Goal: Use online tool/utility: Utilize a website feature to perform a specific function

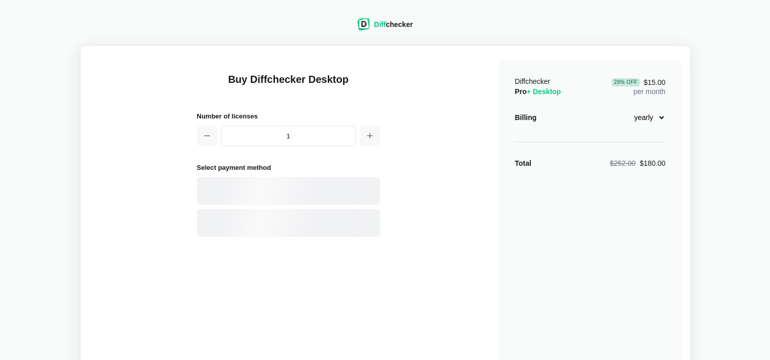
select select "desktop-yearly-180"
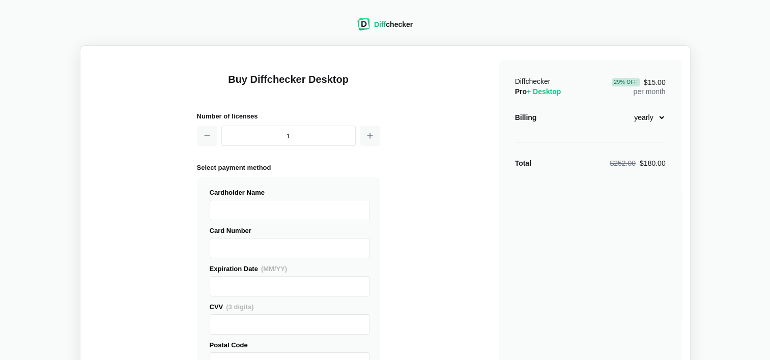
click at [709, 53] on div "Diff checker Buy Diffchecker Desktop Number of licenses 1 Select payment method…" at bounding box center [384, 220] width 757 height 429
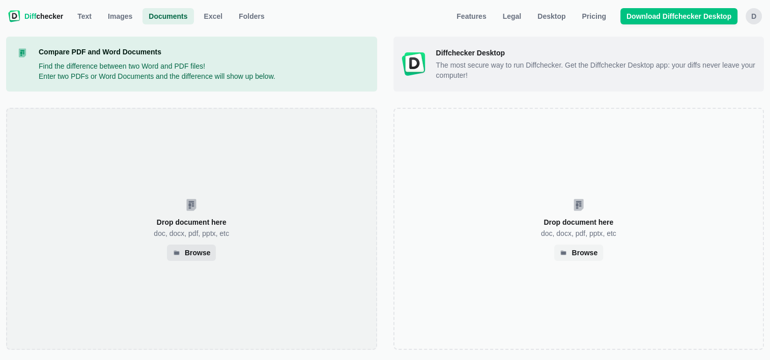
click at [201, 255] on div "Browse" at bounding box center [198, 252] width 26 height 5
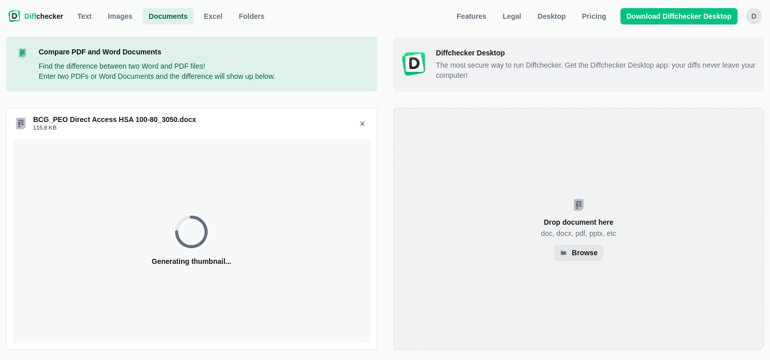
click at [586, 254] on div "Browse" at bounding box center [584, 252] width 26 height 5
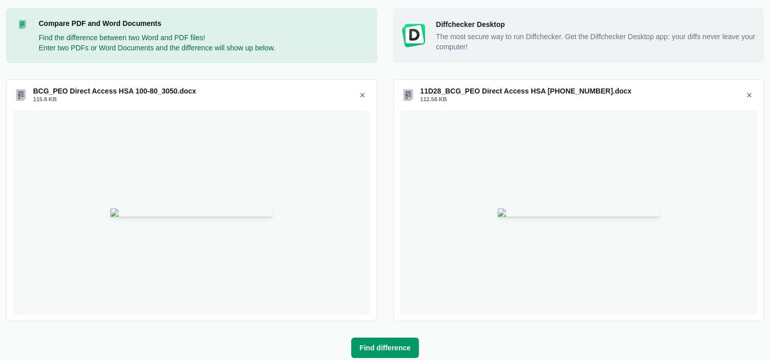
scroll to position [53, 0]
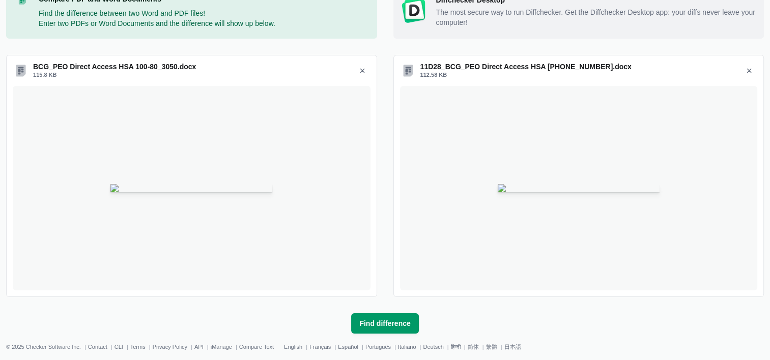
click at [384, 326] on span "Find difference" at bounding box center [384, 323] width 55 height 10
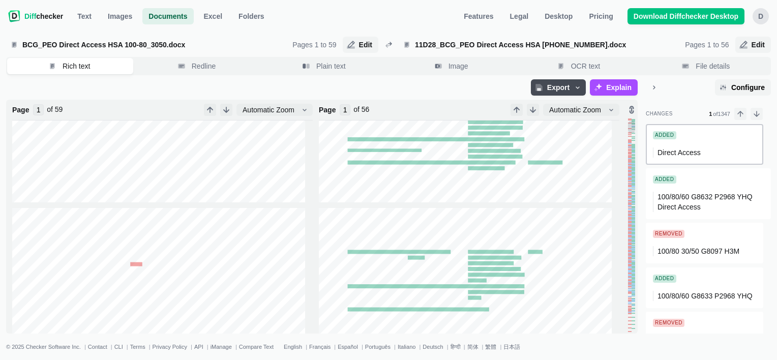
scroll to position [203, 0]
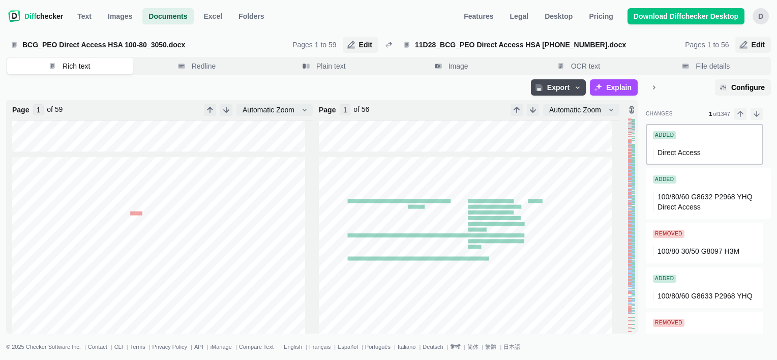
type input "2"
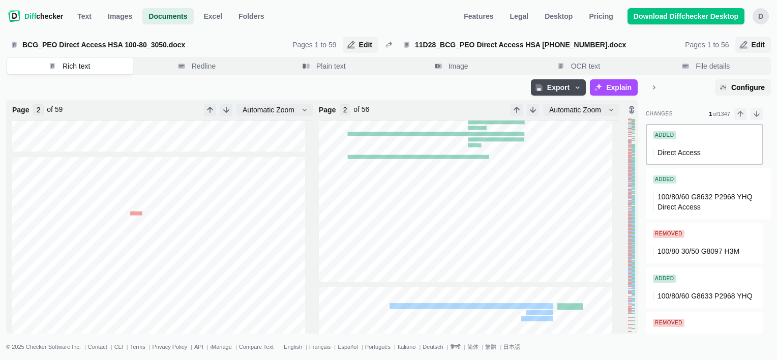
scroll to position [271, 0]
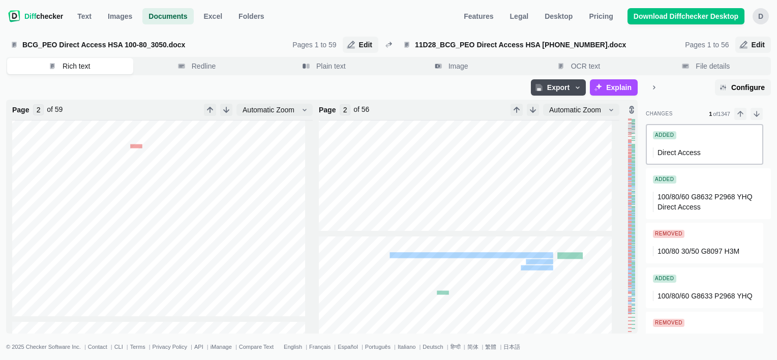
type input "1"
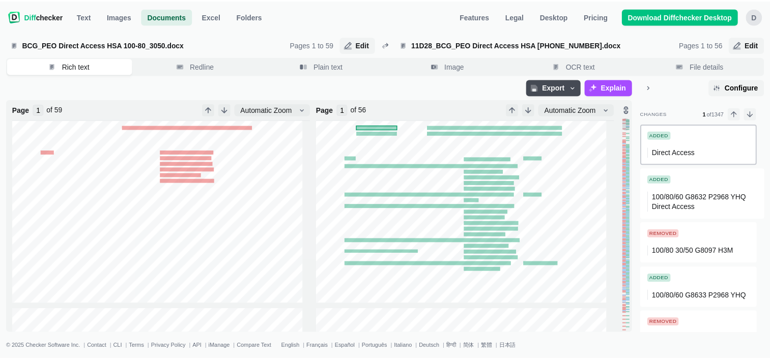
scroll to position [0, 0]
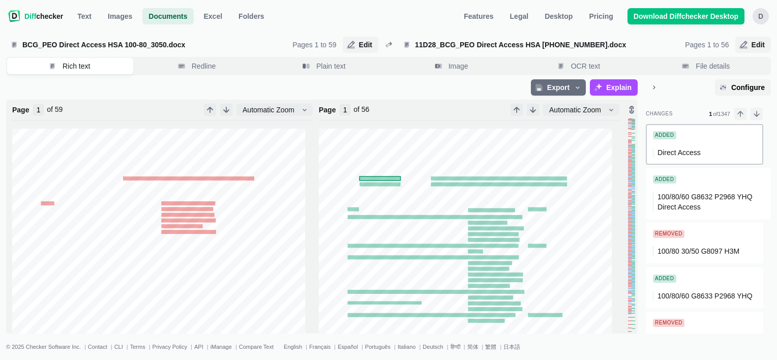
click at [575, 86] on span "Export" at bounding box center [558, 87] width 55 height 16
click at [617, 85] on span "Explain" at bounding box center [619, 87] width 30 height 10
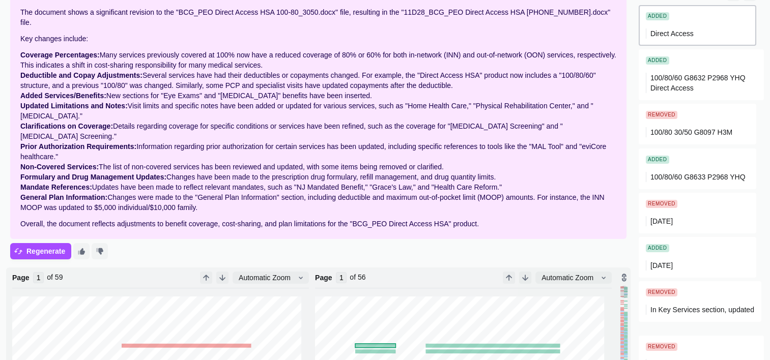
scroll to position [102, 0]
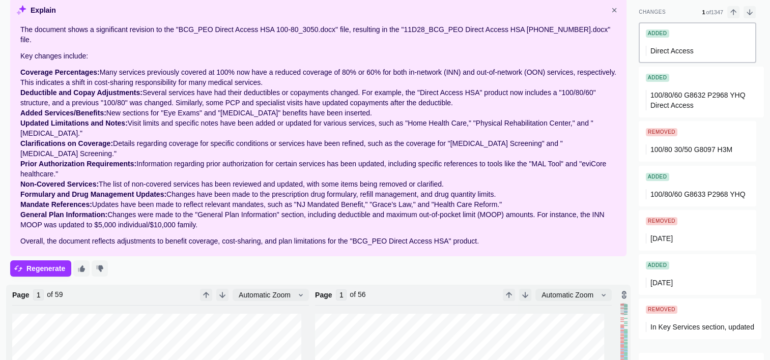
click at [45, 264] on span "Regenerate" at bounding box center [45, 269] width 43 height 10
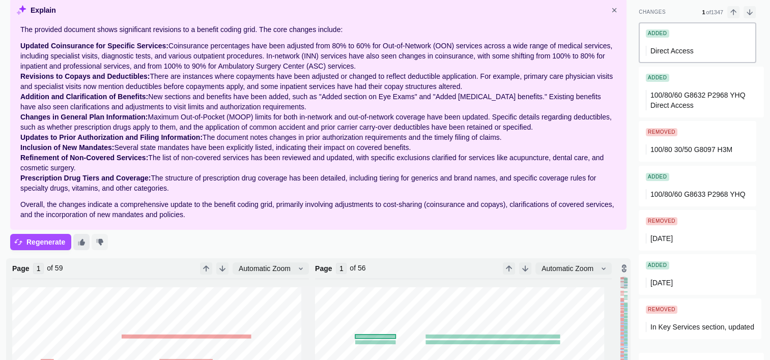
click at [75, 237] on button "Thumbs Up" at bounding box center [81, 242] width 16 height 16
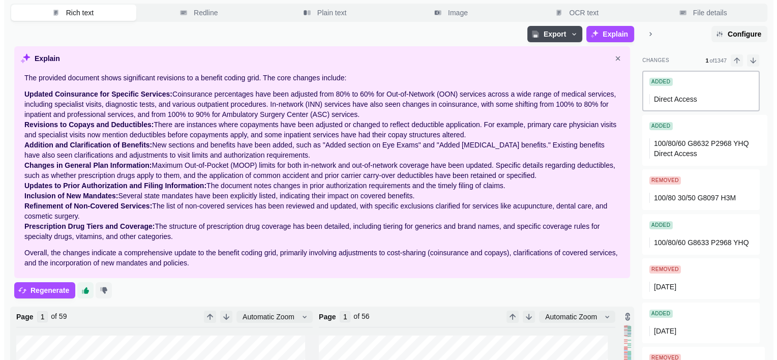
scroll to position [0, 0]
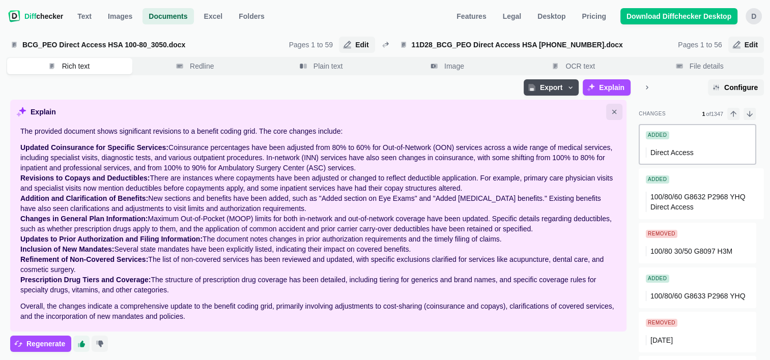
click at [615, 112] on icon "Close explanation" at bounding box center [614, 112] width 8 height 8
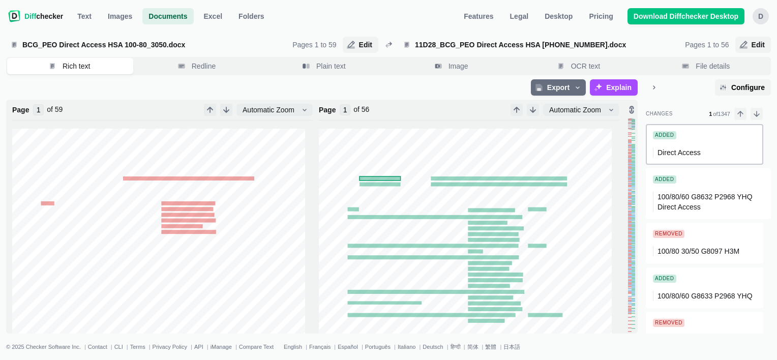
click at [582, 89] on icon "button" at bounding box center [578, 87] width 8 height 8
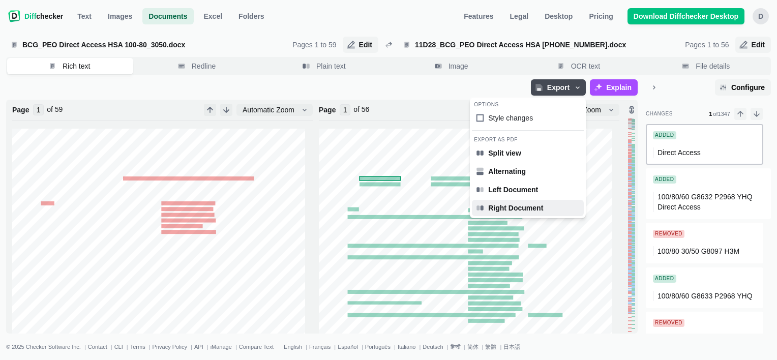
click at [505, 209] on span "Right Document" at bounding box center [515, 208] width 59 height 10
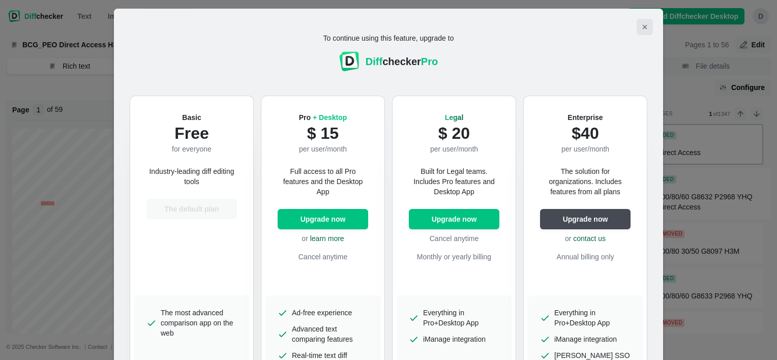
click at [641, 24] on icon "Close modal" at bounding box center [645, 27] width 8 height 8
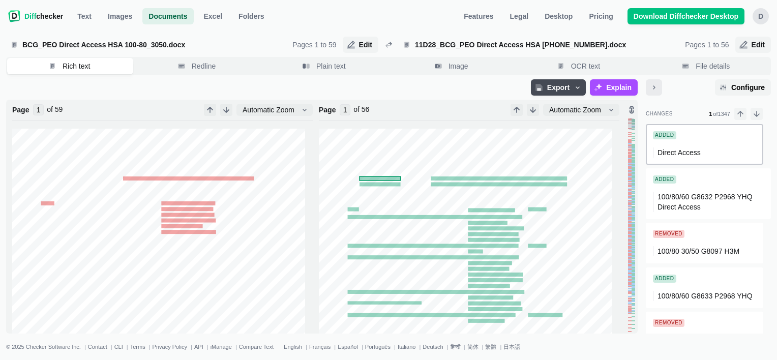
click at [655, 89] on icon "Minimize sidebar" at bounding box center [654, 87] width 8 height 8
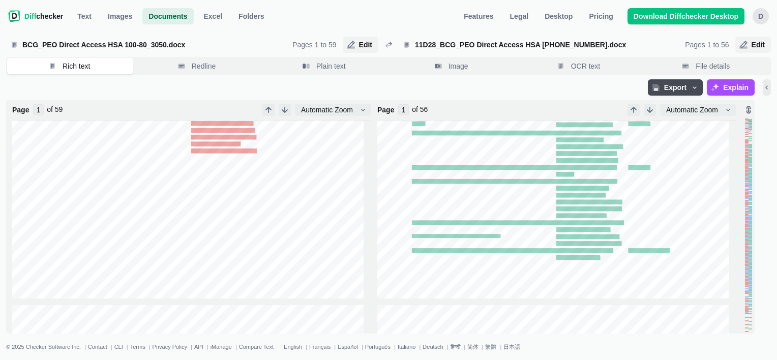
scroll to position [153, 0]
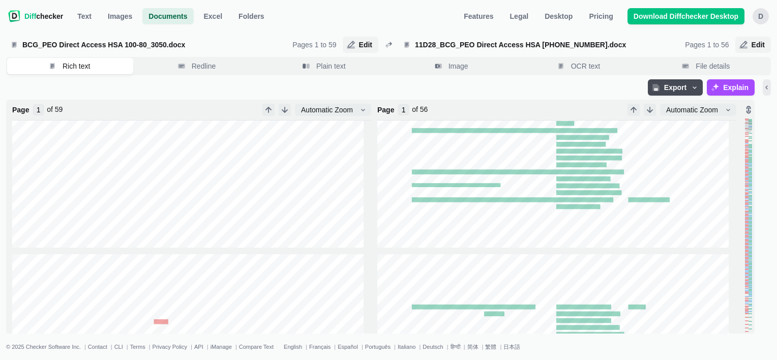
type input "2"
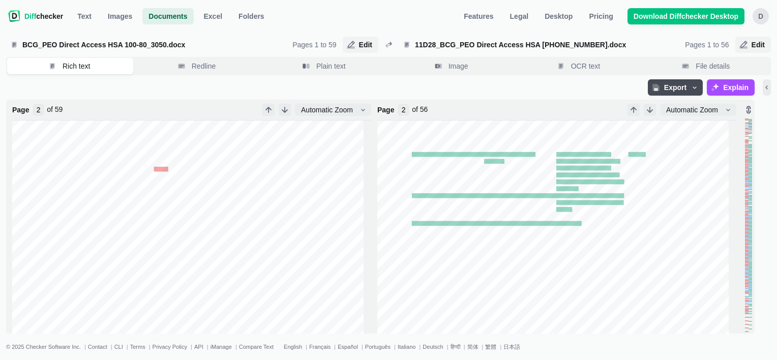
scroll to position [321, 0]
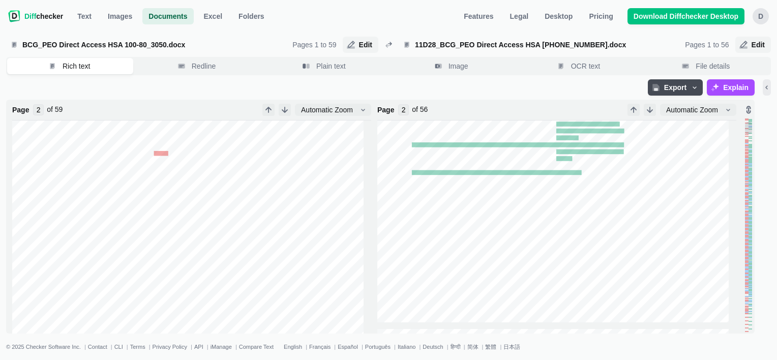
type input "3"
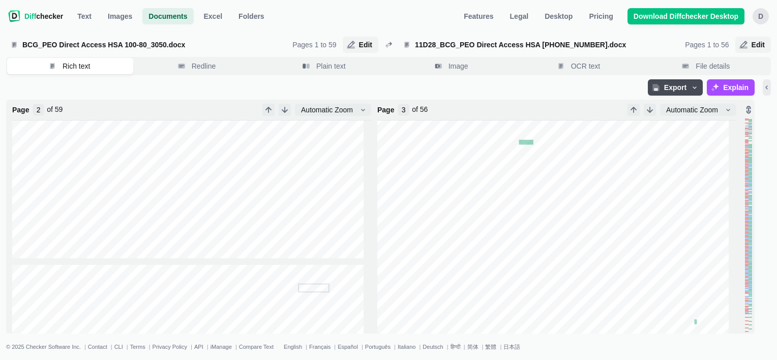
type input "3"
type input "4"
type input "5"
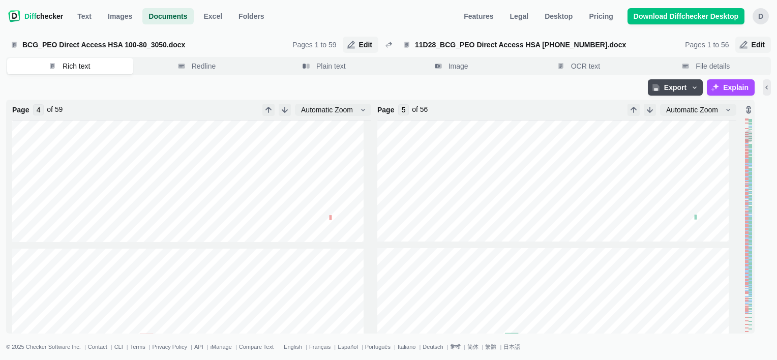
type input "5"
type input "6"
type input "7"
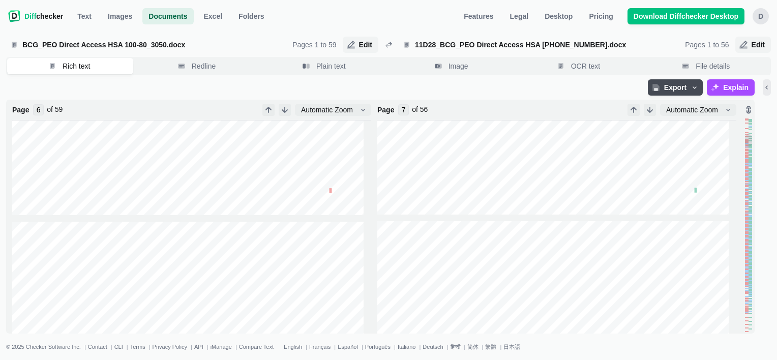
scroll to position [0, 0]
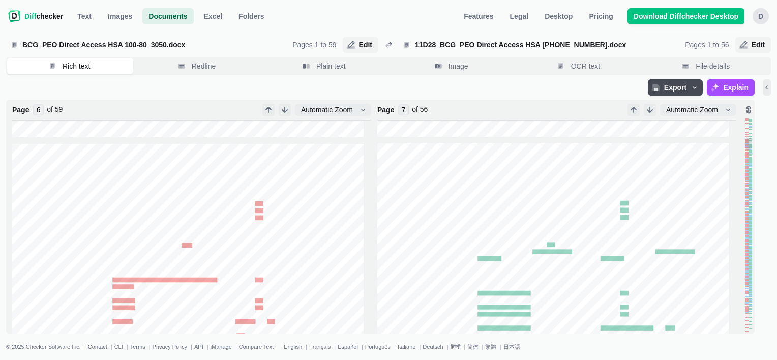
type input "7"
type input "8"
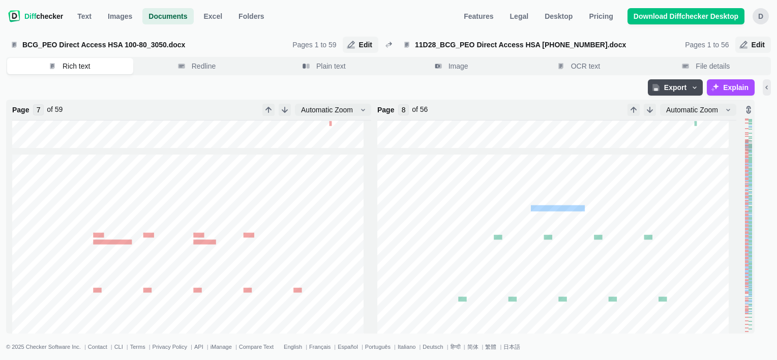
type input "8"
type input "9"
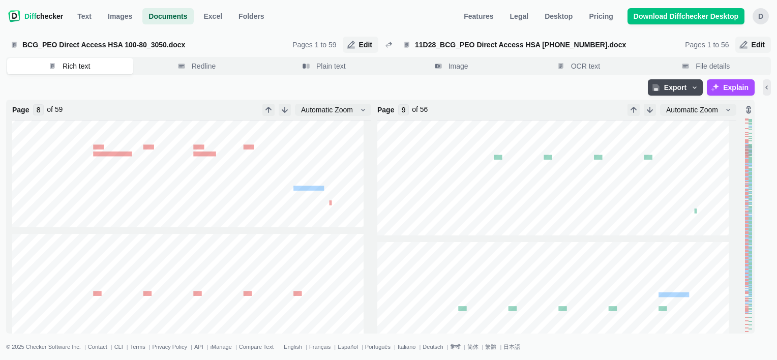
type input "9"
type input "10"
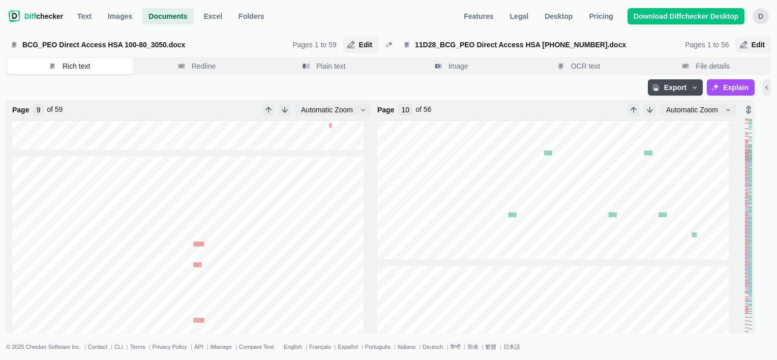
type input "10"
type input "11"
type input "12"
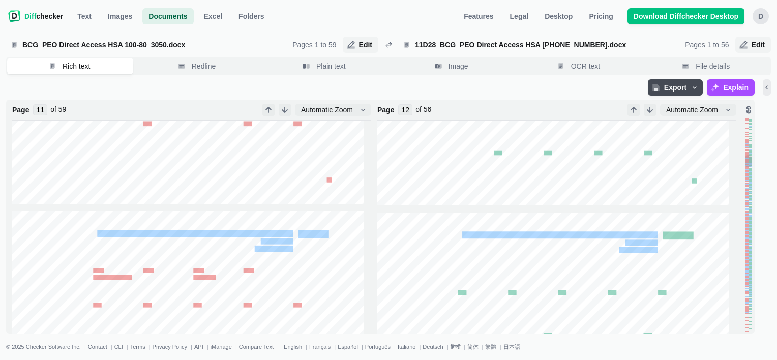
type input "12"
type input "13"
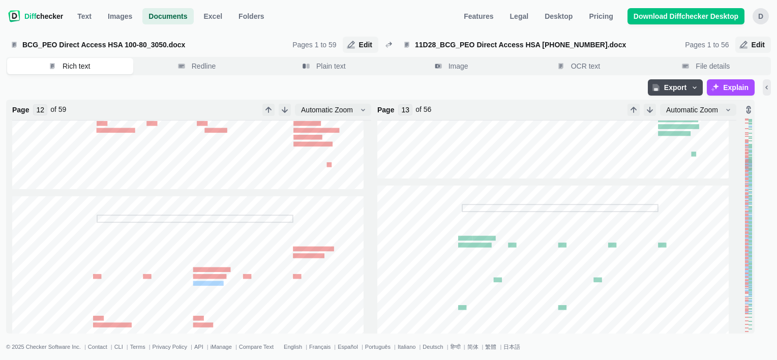
type input "13"
type input "14"
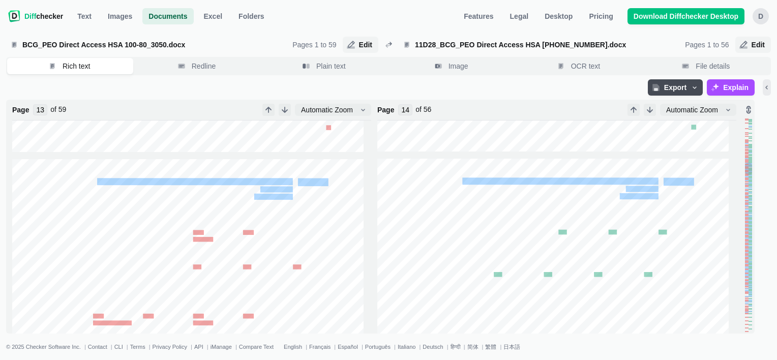
type input "14"
type input "15"
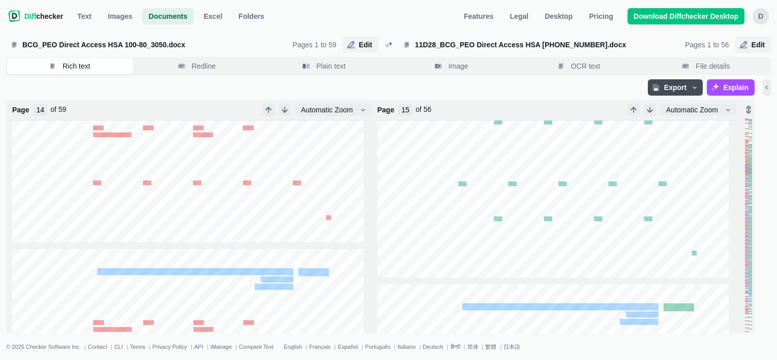
type input "15"
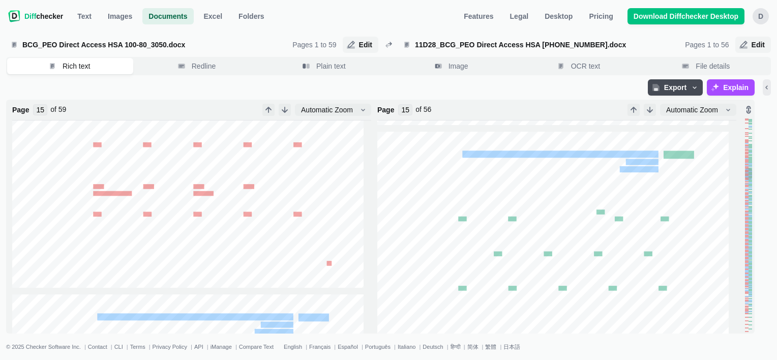
type input "16"
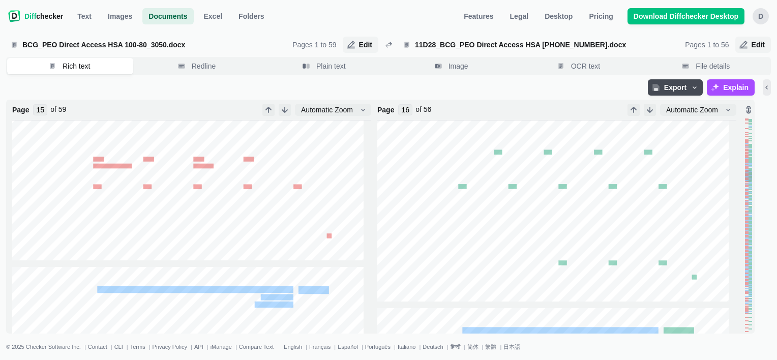
type input "16"
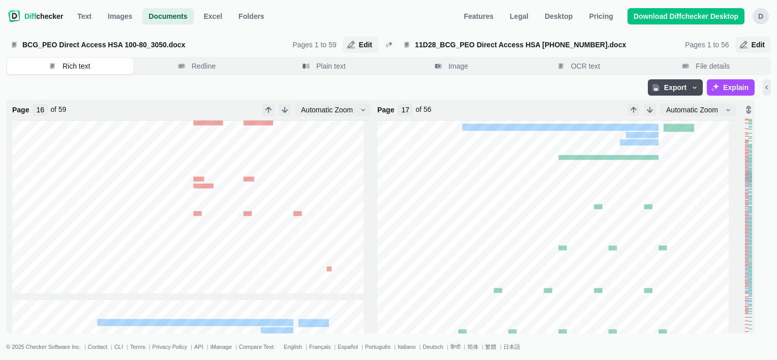
type input "16"
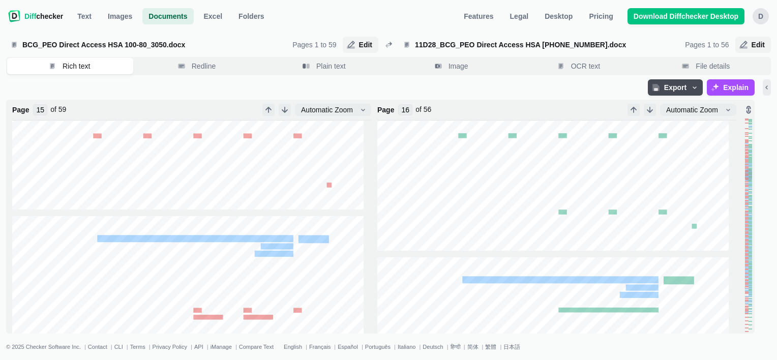
type input "16"
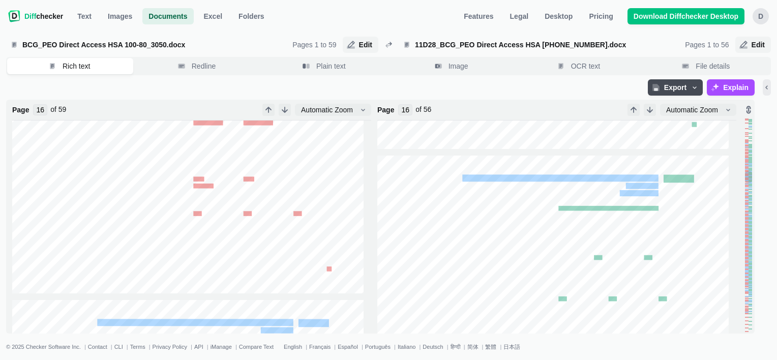
type input "17"
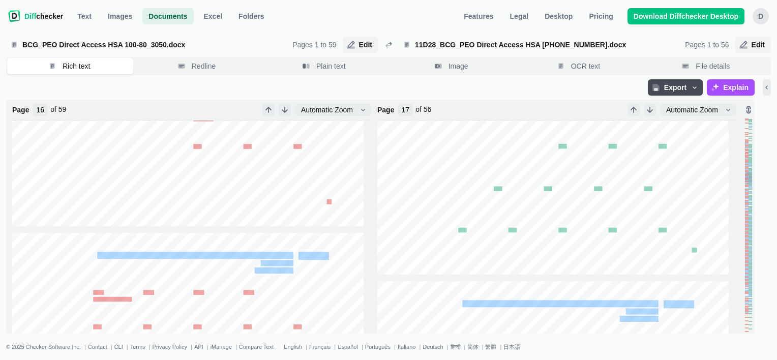
type input "17"
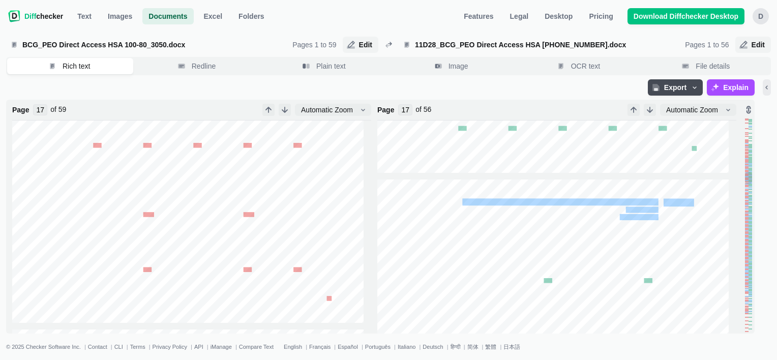
type input "18"
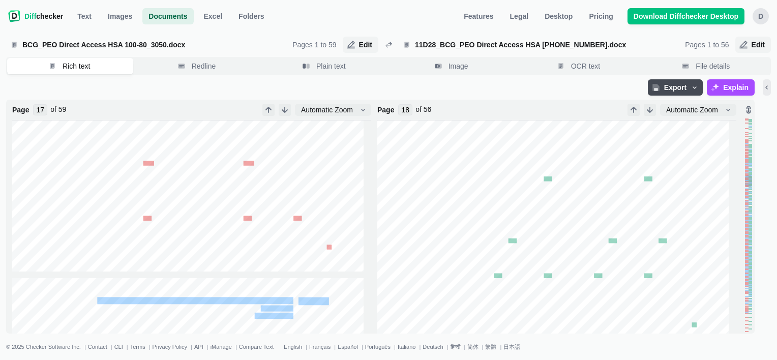
type input "18"
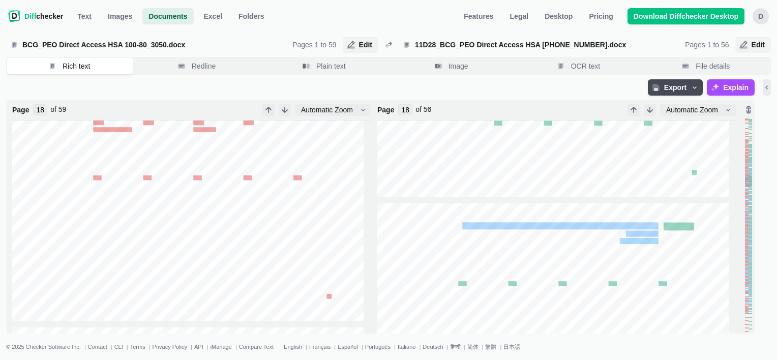
type input "19"
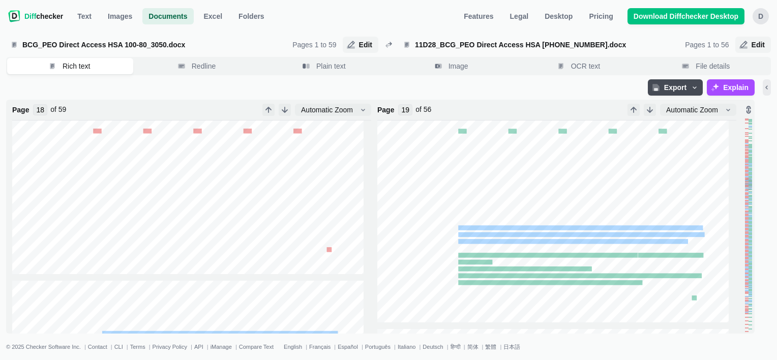
type input "19"
type input "20"
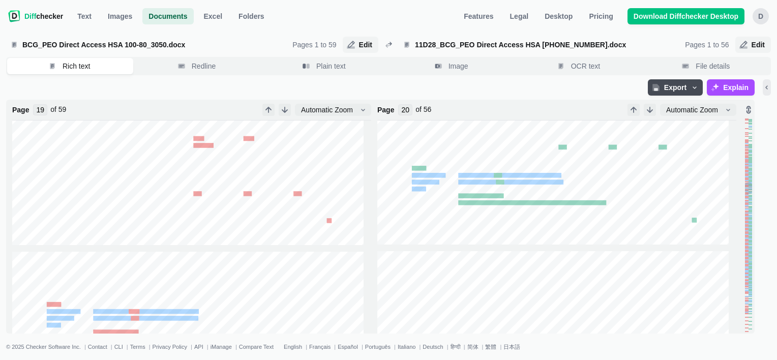
type input "20"
type input "21"
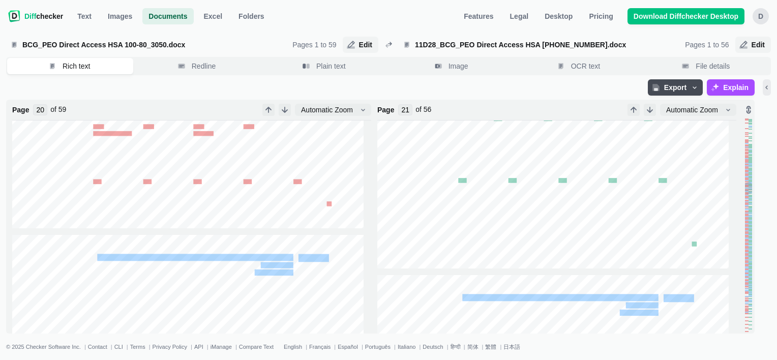
type input "21"
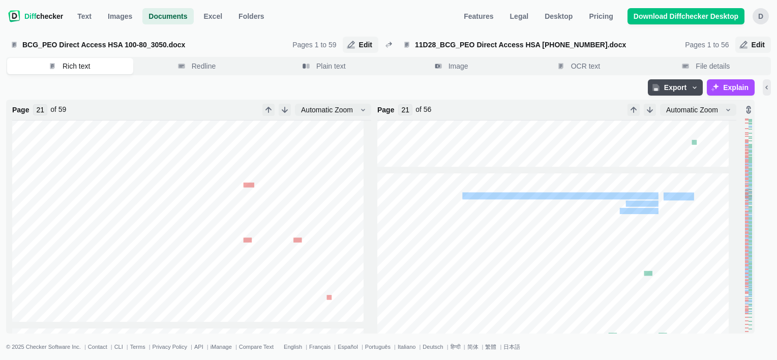
type input "22"
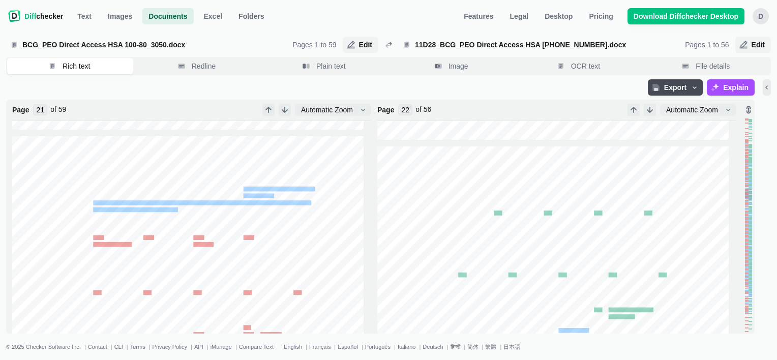
type input "22"
type input "23"
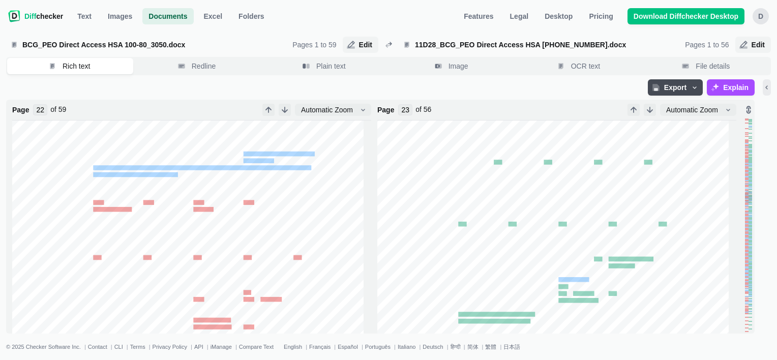
type input "23"
type input "24"
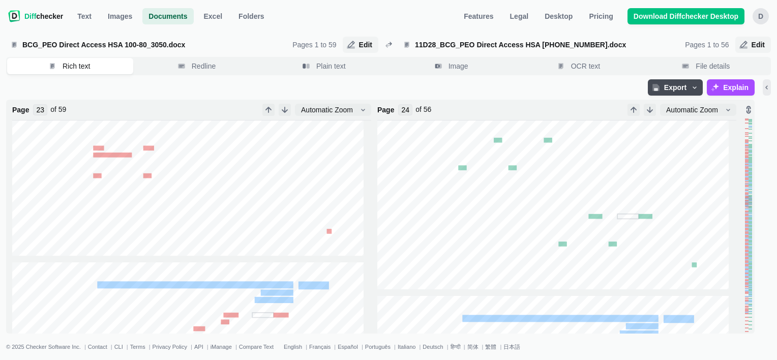
type input "24"
type input "25"
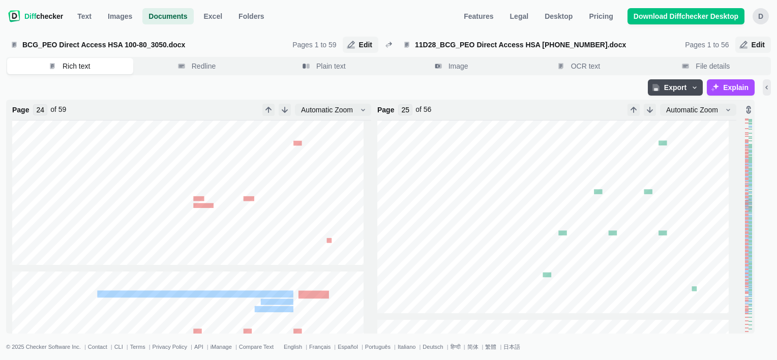
type input "25"
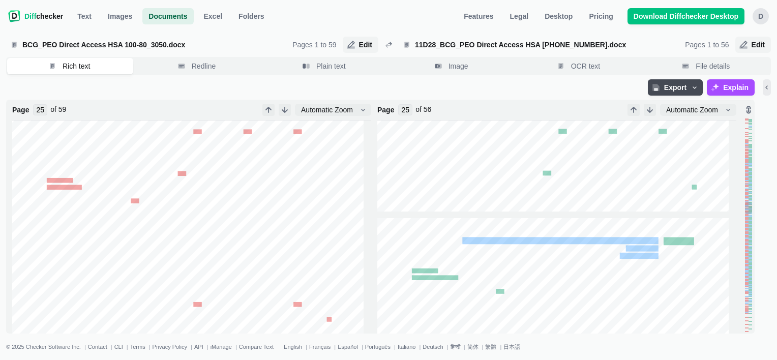
type input "26"
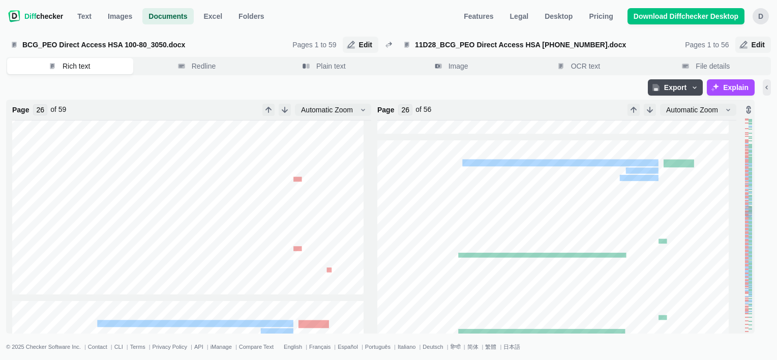
type input "27"
type input "28"
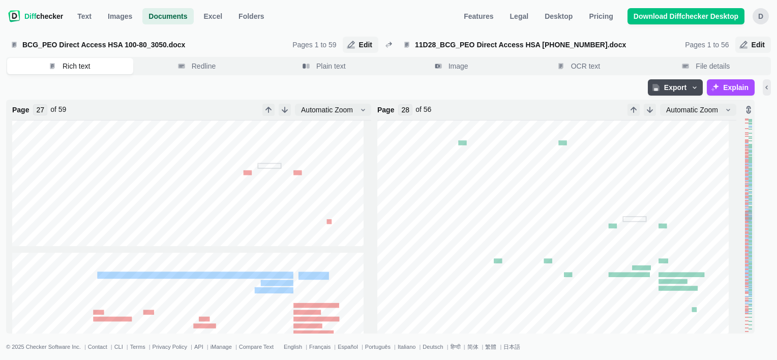
type input "28"
type input "29"
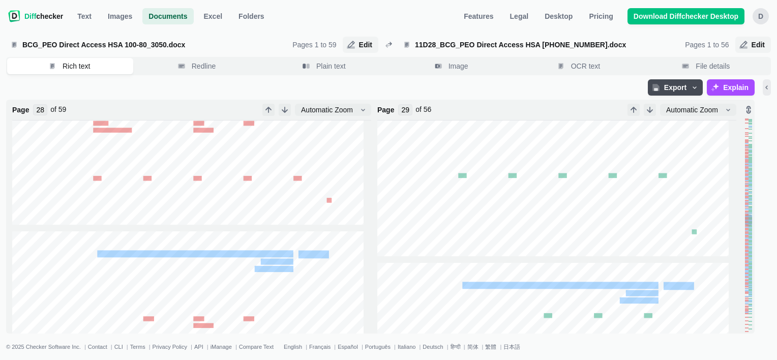
type input "29"
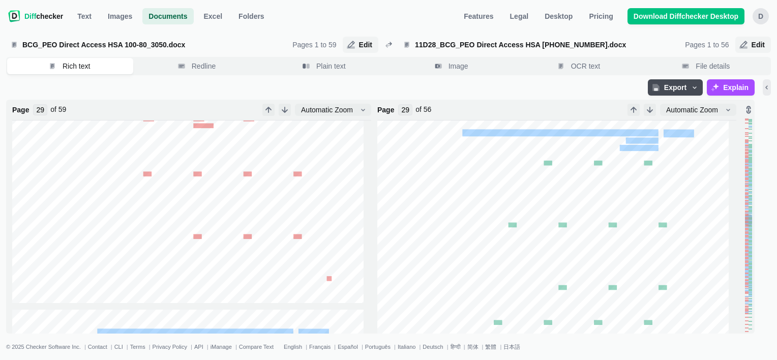
type input "30"
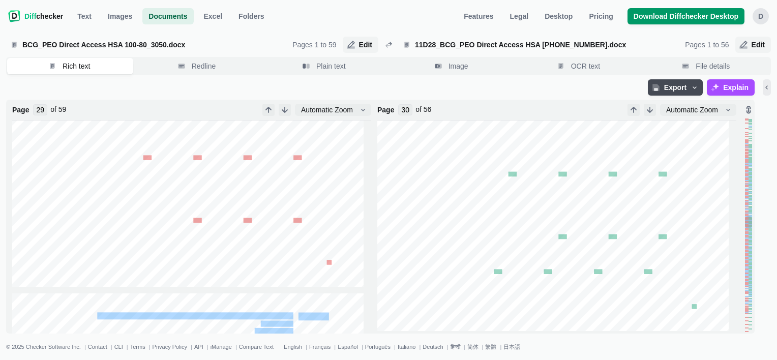
scroll to position [8140, 0]
